Goal: Task Accomplishment & Management: Use online tool/utility

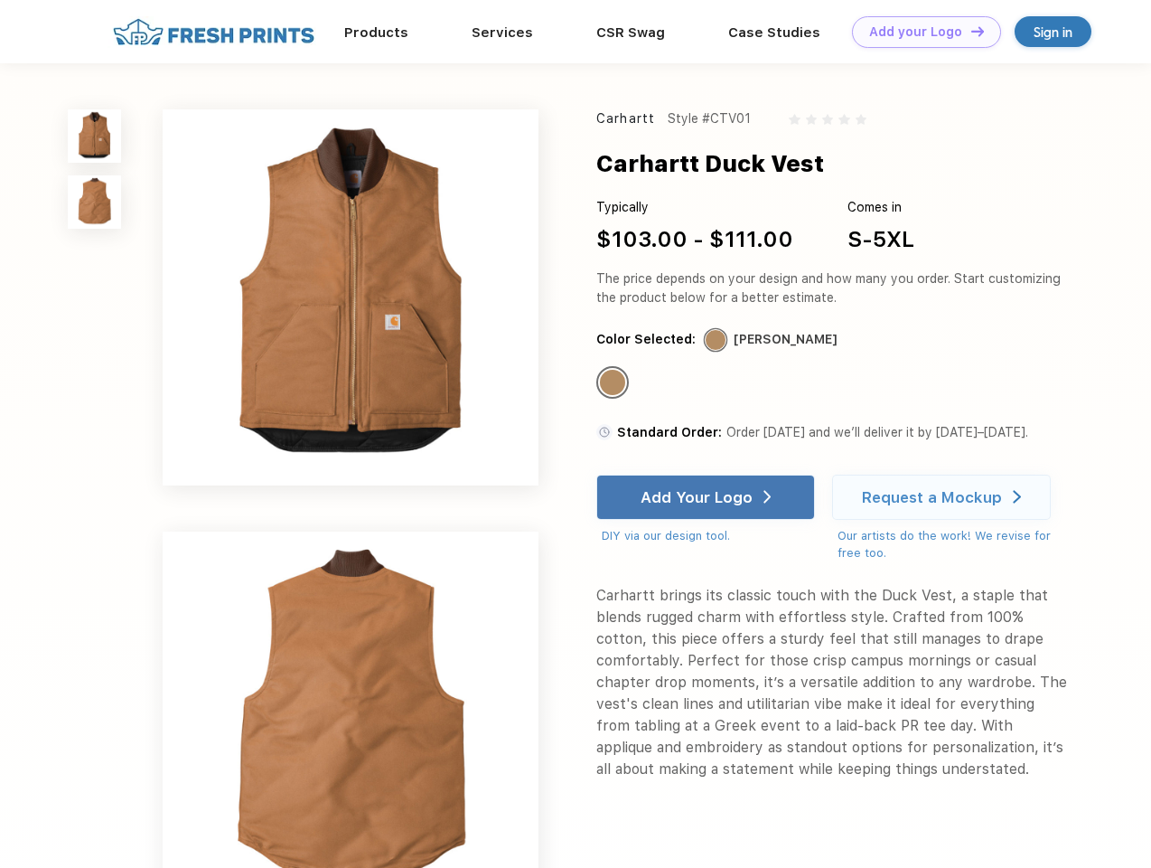
click at [920, 32] on link "Add your Logo Design Tool" at bounding box center [926, 32] width 149 height 32
click at [0, 0] on div "Design Tool" at bounding box center [0, 0] width 0 height 0
click at [970, 31] on link "Add your Logo Design Tool" at bounding box center [926, 32] width 149 height 32
click at [95, 136] on img at bounding box center [94, 135] width 53 height 53
click at [95, 202] on img at bounding box center [94, 201] width 53 height 53
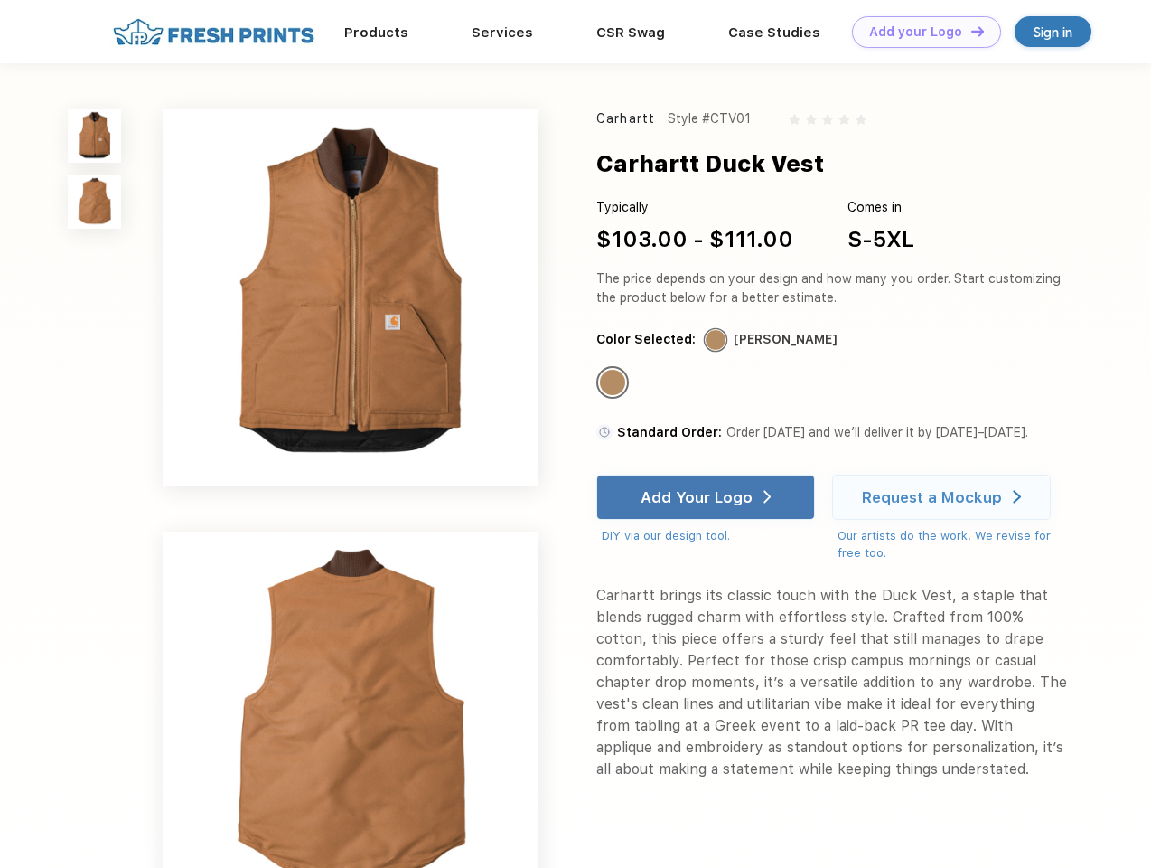
click at [615, 383] on div "Standard Color" at bounding box center [612, 382] width 25 height 25
click at [708, 497] on div "Add Your Logo" at bounding box center [697, 497] width 112 height 18
click at [944, 497] on div "Request a Mockup" at bounding box center [932, 497] width 140 height 18
